Goal: Information Seeking & Learning: Learn about a topic

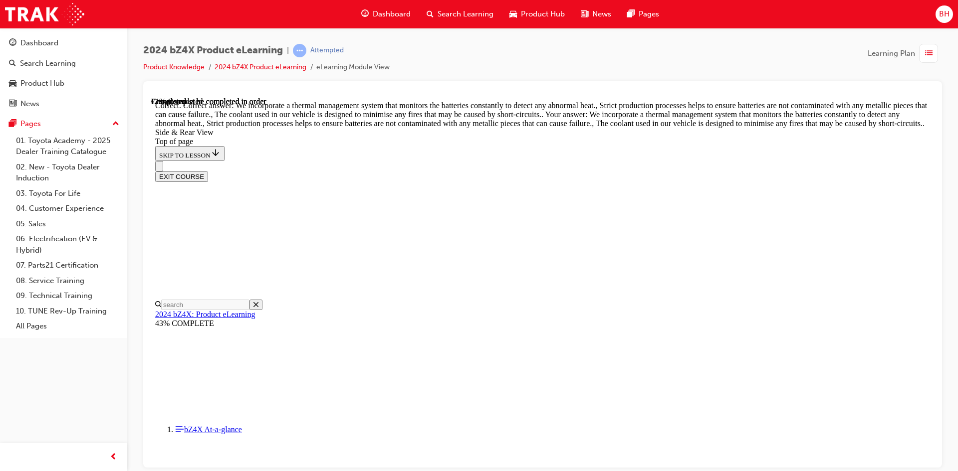
scroll to position [50, 0]
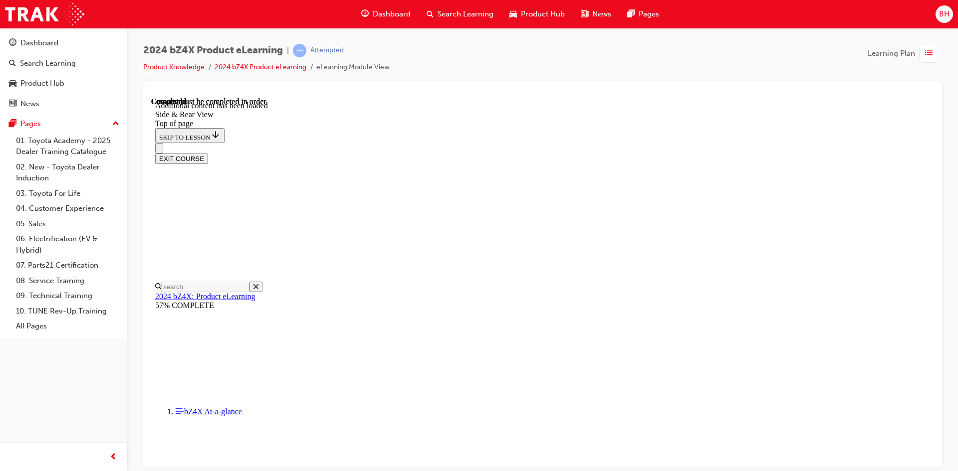
scroll to position [3273, 0]
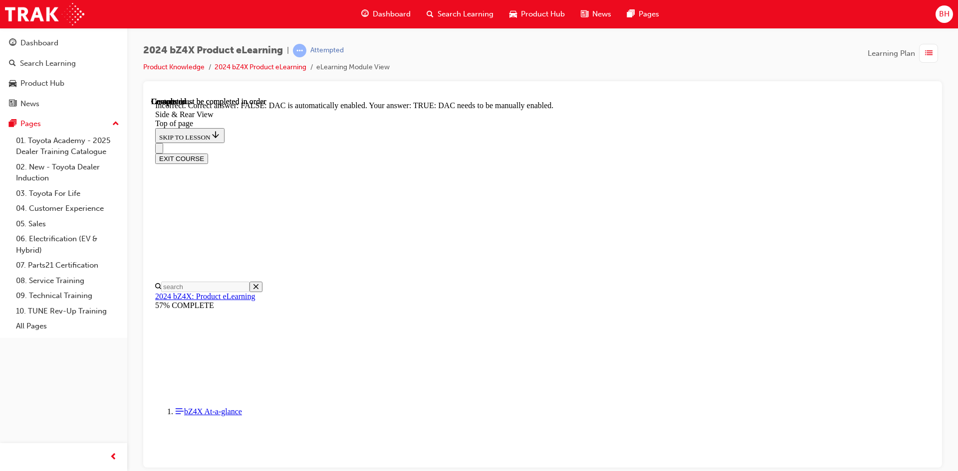
scroll to position [3273, 0]
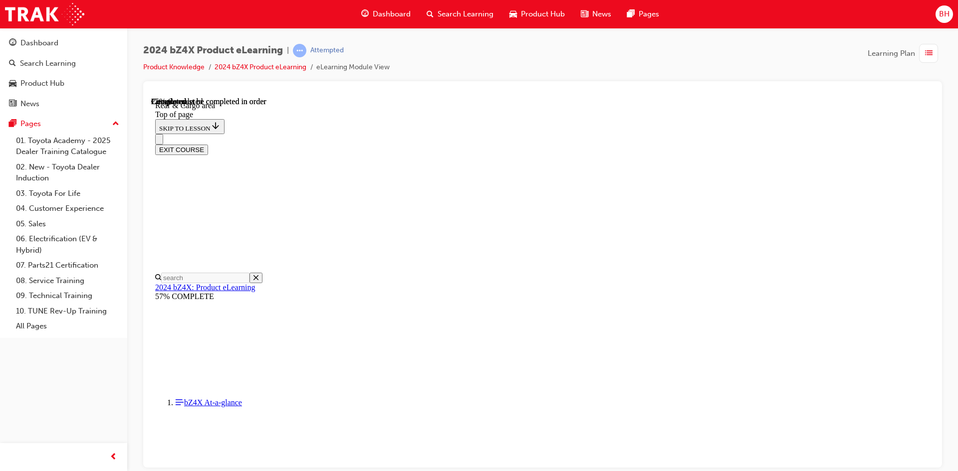
scroll to position [330, 0]
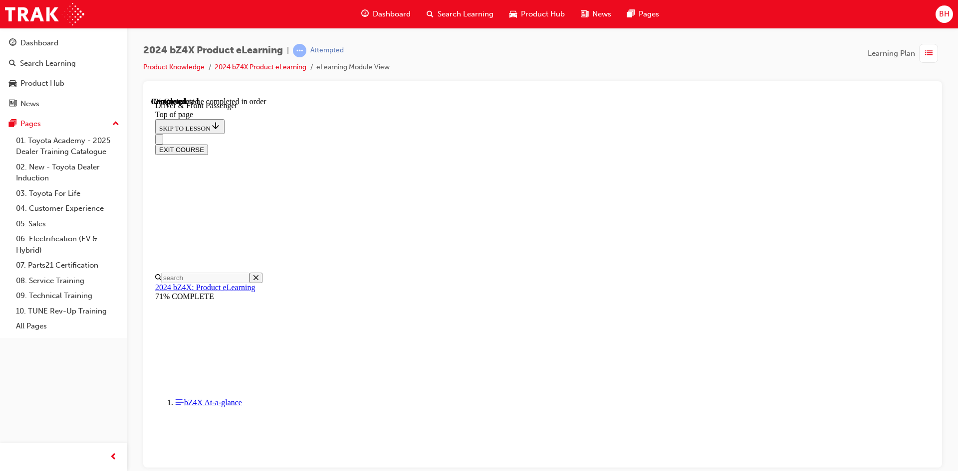
scroll to position [380, 0]
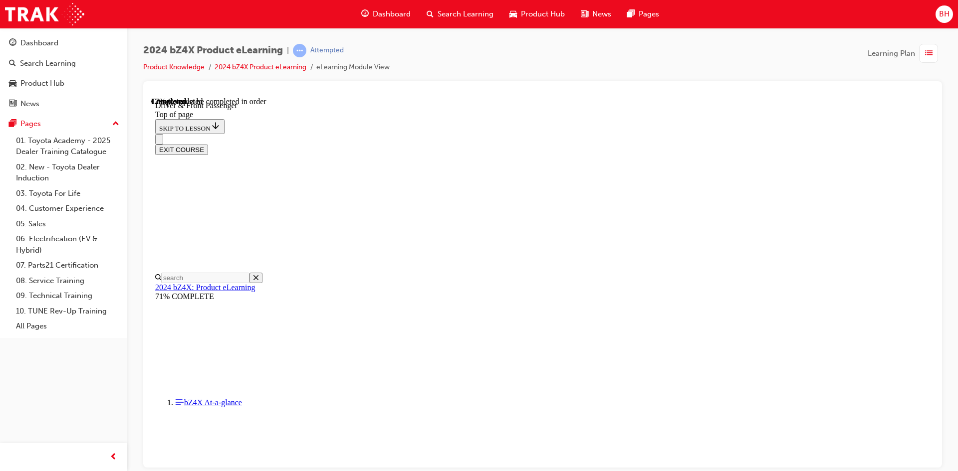
drag, startPoint x: 761, startPoint y: 265, endPoint x: 755, endPoint y: 262, distance: 6.7
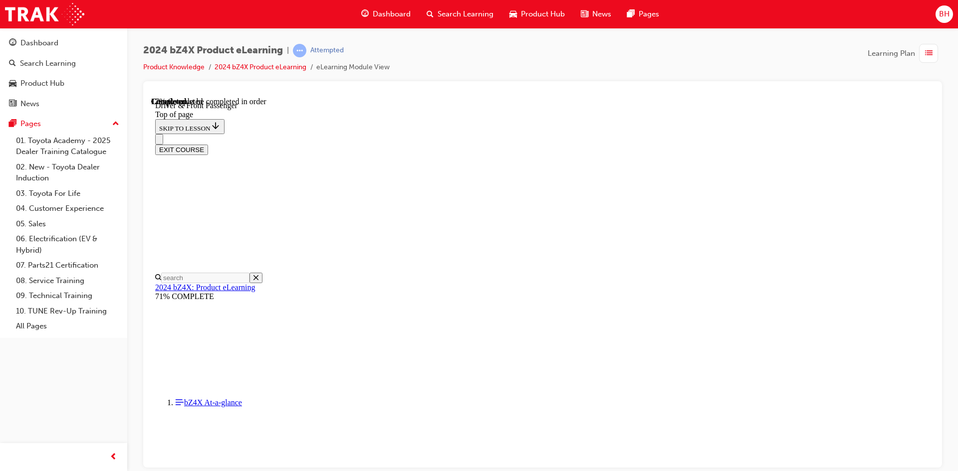
drag, startPoint x: 404, startPoint y: 285, endPoint x: 395, endPoint y: 309, distance: 25.7
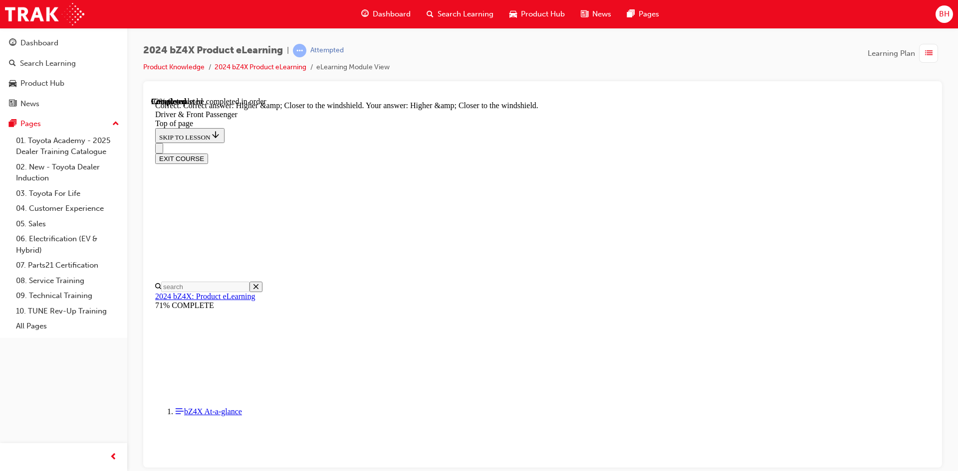
scroll to position [2487, 0]
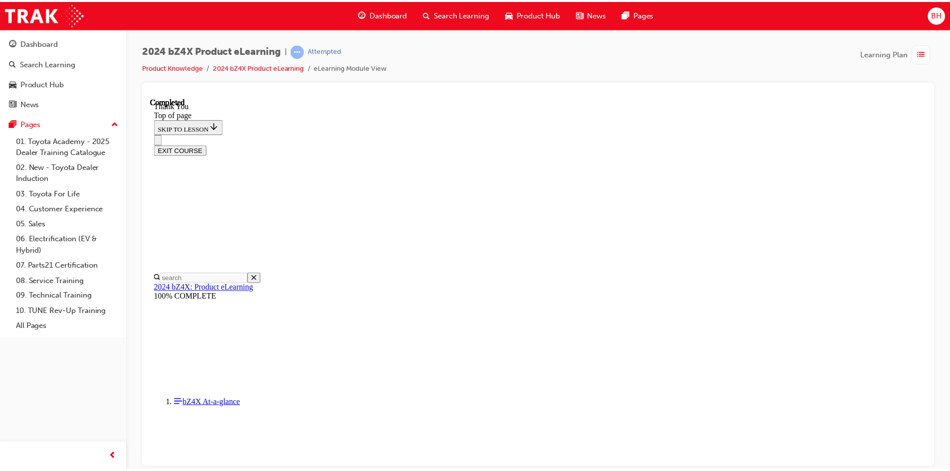
scroll to position [151, 0]
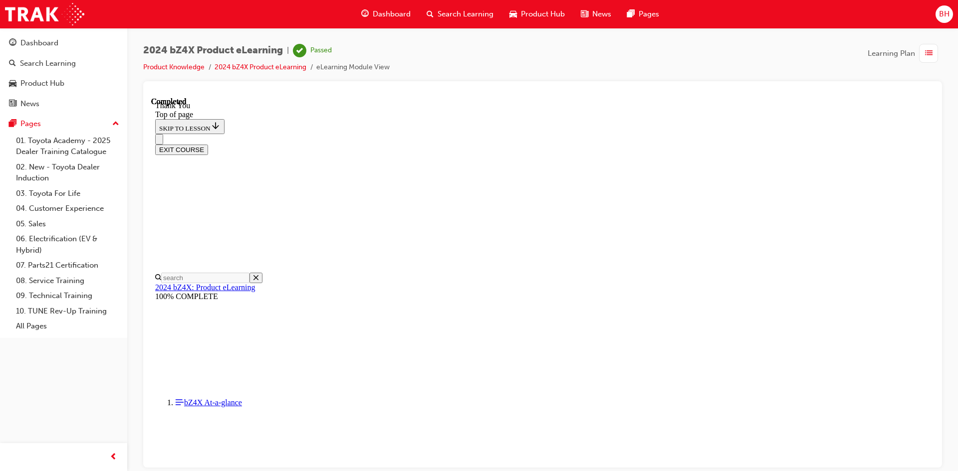
click at [378, 10] on span "Dashboard" at bounding box center [392, 13] width 38 height 11
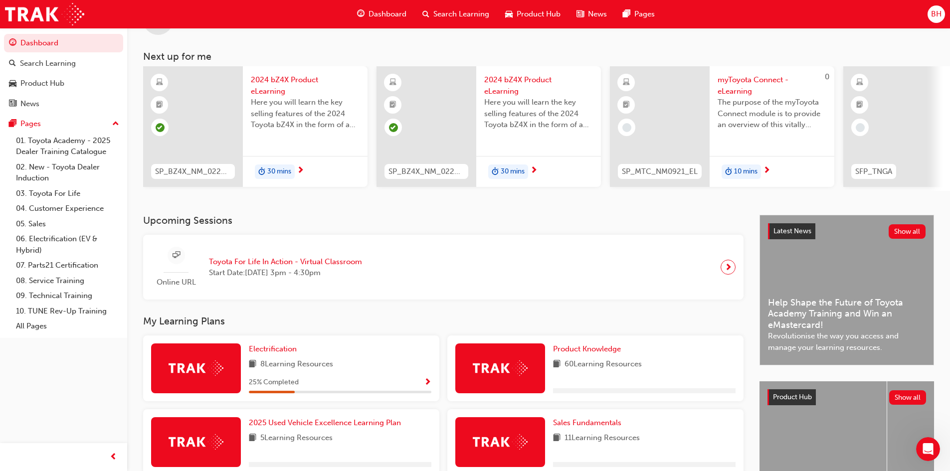
scroll to position [100, 0]
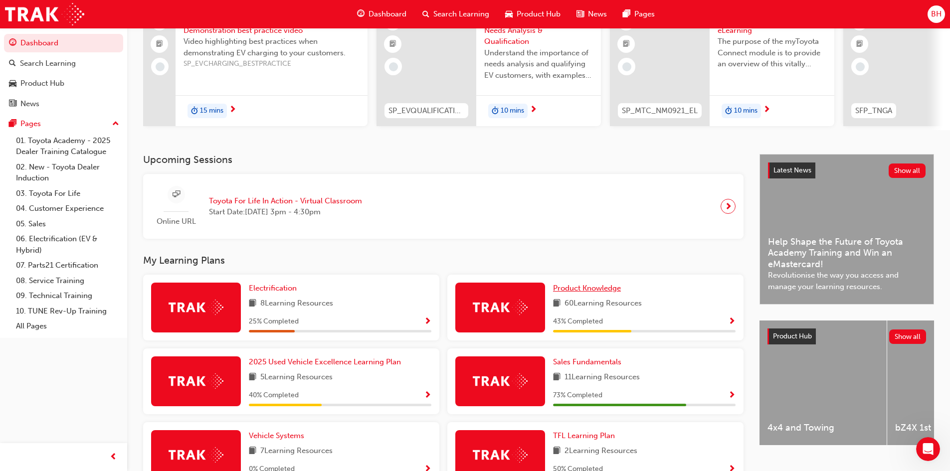
click at [574, 293] on span "Product Knowledge" at bounding box center [587, 288] width 68 height 9
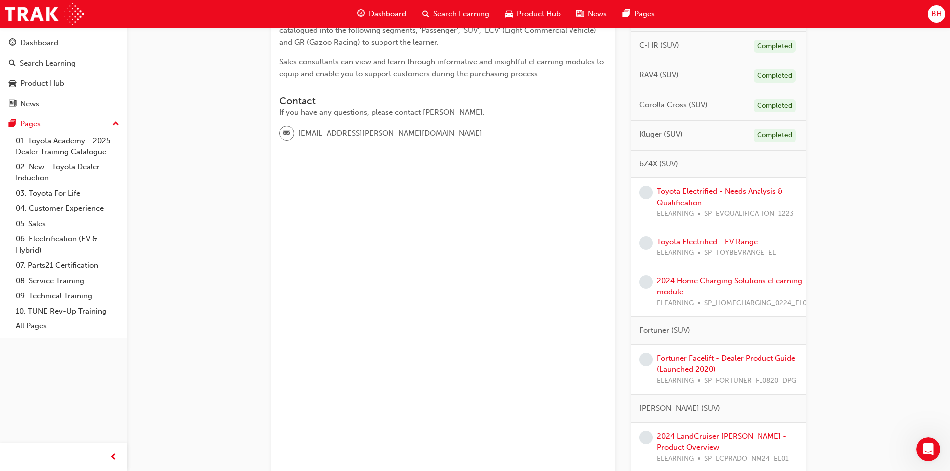
scroll to position [249, 0]
click at [700, 194] on link "Toyota Electrified - Needs Analysis & Qualification" at bounding box center [720, 198] width 126 height 20
